Goal: Contribute content

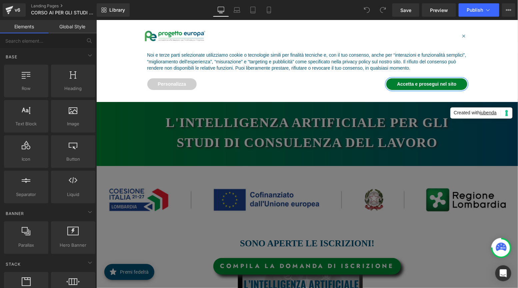
click at [431, 84] on button "Accetta e prosegui nel sito" at bounding box center [426, 84] width 81 height 12
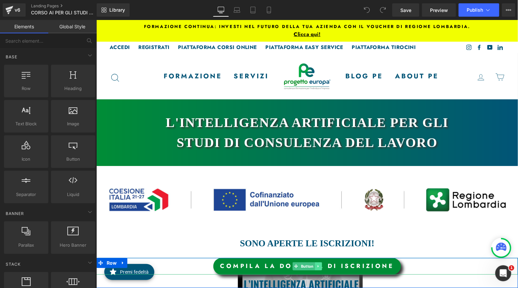
click at [318, 267] on icon at bounding box center [317, 266] width 1 height 2
click at [315, 267] on icon at bounding box center [315, 267] width 4 height 4
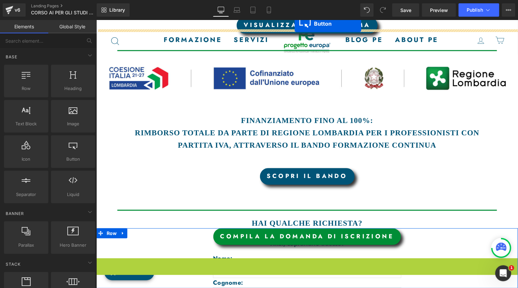
scroll to position [679, 0]
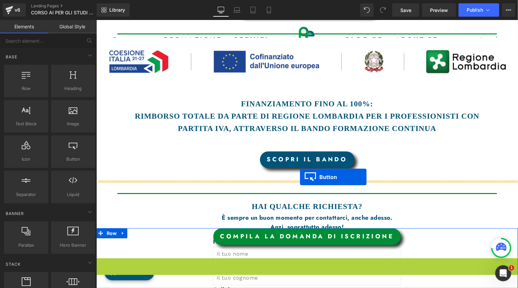
drag, startPoint x: 295, startPoint y: 266, endPoint x: 300, endPoint y: 177, distance: 89.5
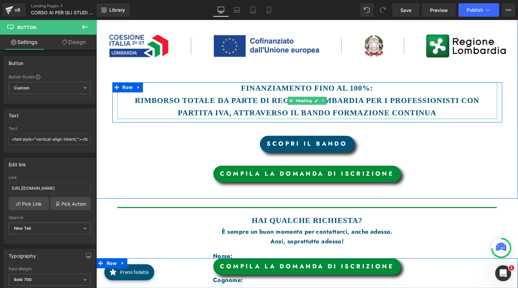
scroll to position [707, 0]
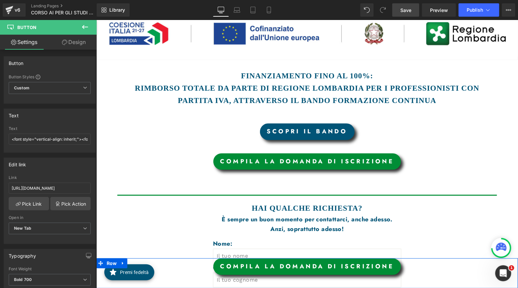
click at [407, 12] on span "Save" at bounding box center [406, 10] width 11 height 7
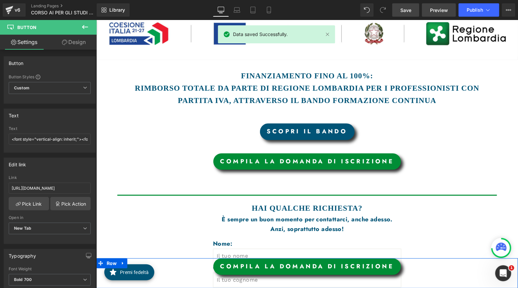
click at [441, 10] on span "Preview" at bounding box center [439, 10] width 18 height 7
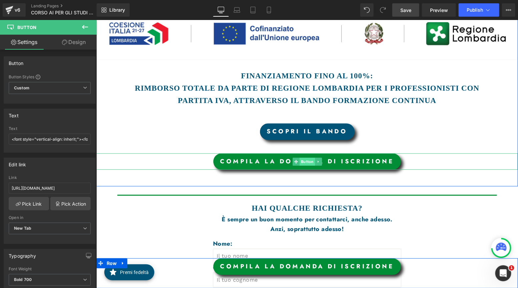
click at [307, 161] on span "Button" at bounding box center [306, 161] width 15 height 8
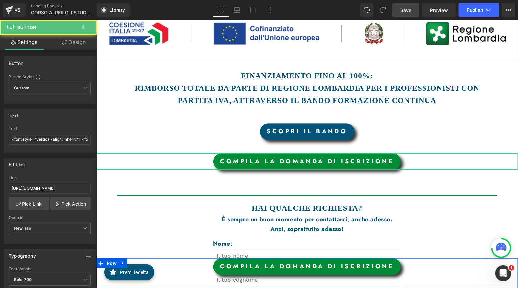
click at [75, 42] on link "Design" at bounding box center [74, 42] width 48 height 15
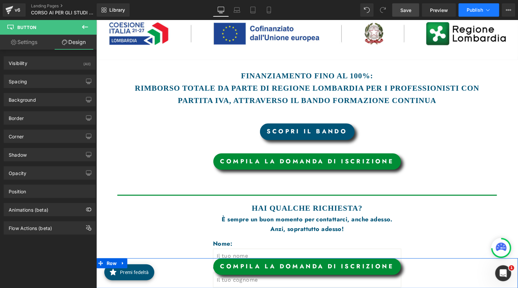
click at [483, 8] on span "Publish" at bounding box center [475, 9] width 17 height 5
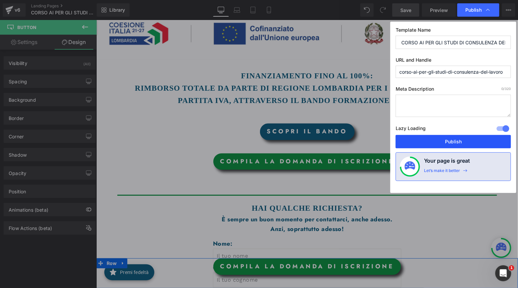
click at [422, 138] on button "Publish" at bounding box center [453, 141] width 115 height 13
